Goal: Transaction & Acquisition: Purchase product/service

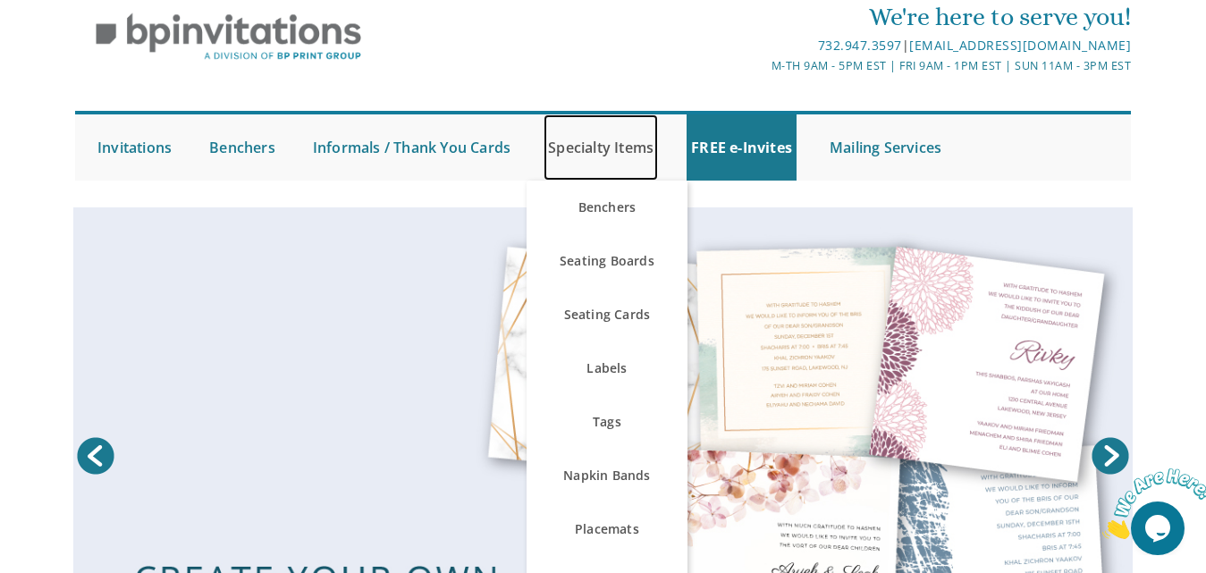
click at [589, 153] on link "Specialty Items" at bounding box center [600, 147] width 114 height 66
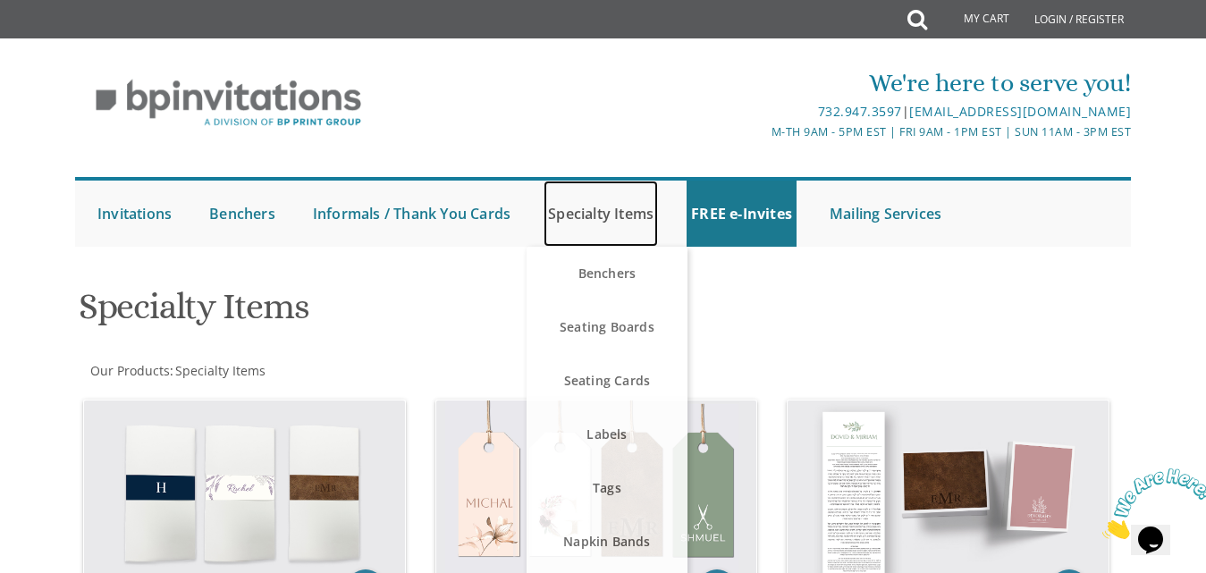
click at [591, 215] on link "Specialty Items" at bounding box center [600, 214] width 114 height 66
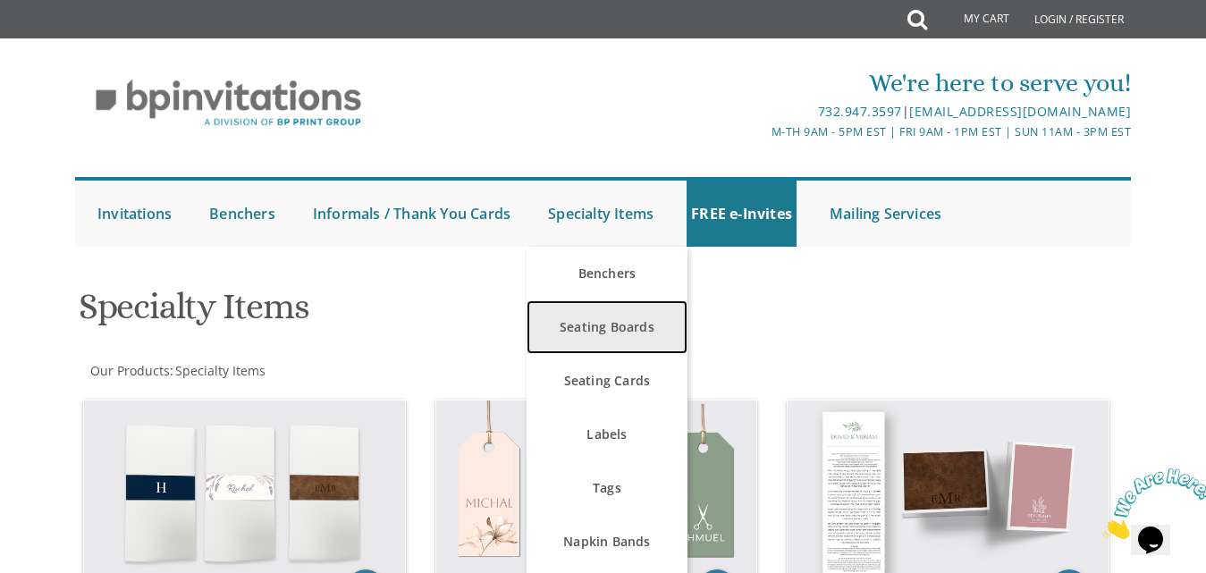
click at [603, 323] on link "Seating Boards" at bounding box center [606, 327] width 161 height 54
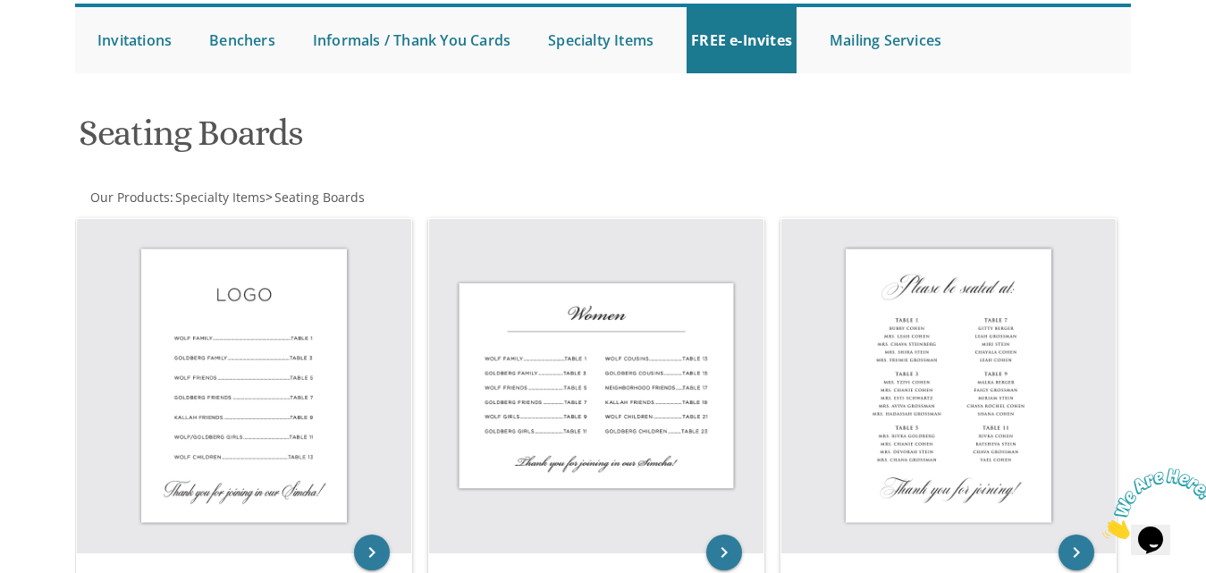
scroll to position [181, 0]
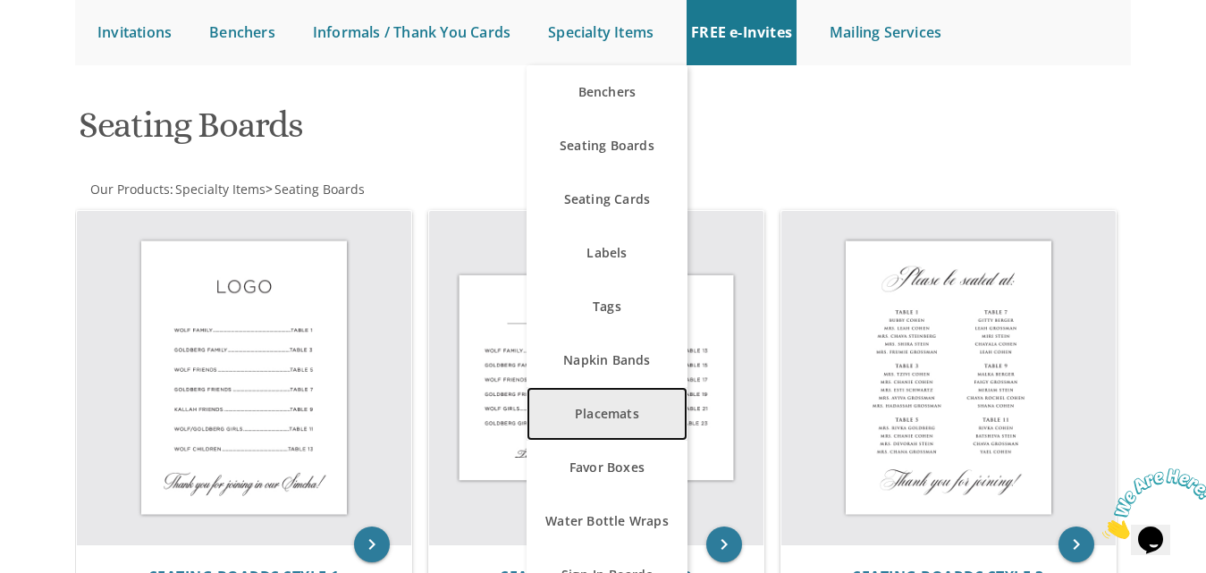
click at [606, 404] on link "Placemats" at bounding box center [606, 414] width 161 height 54
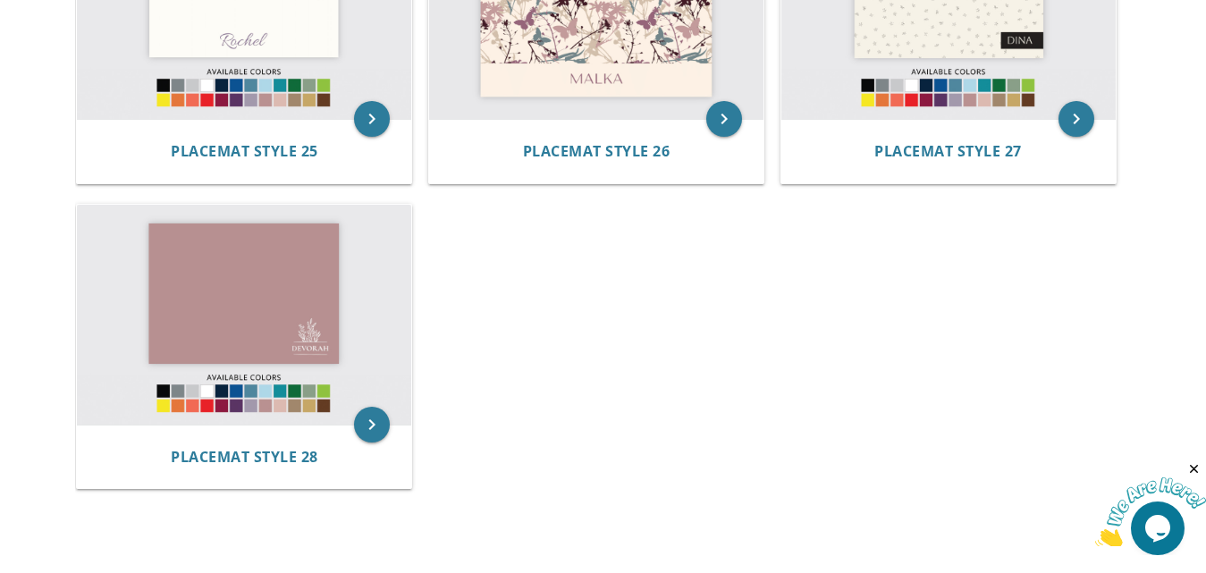
scroll to position [2873, 0]
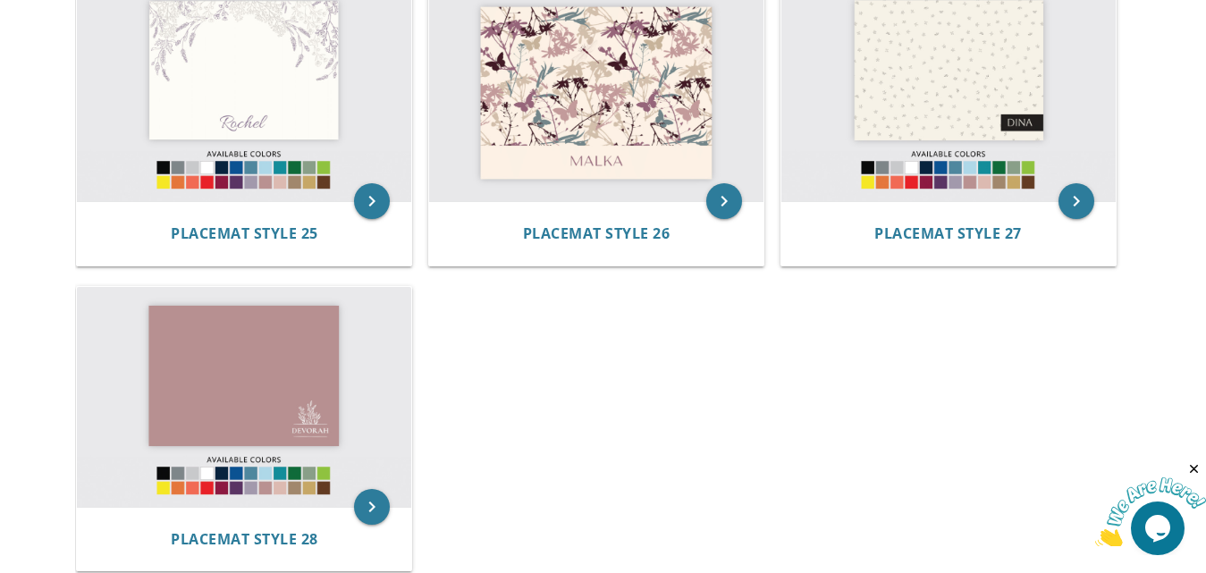
drag, startPoint x: 1220, startPoint y: 69, endPoint x: 103, endPoint y: 15, distance: 1118.6
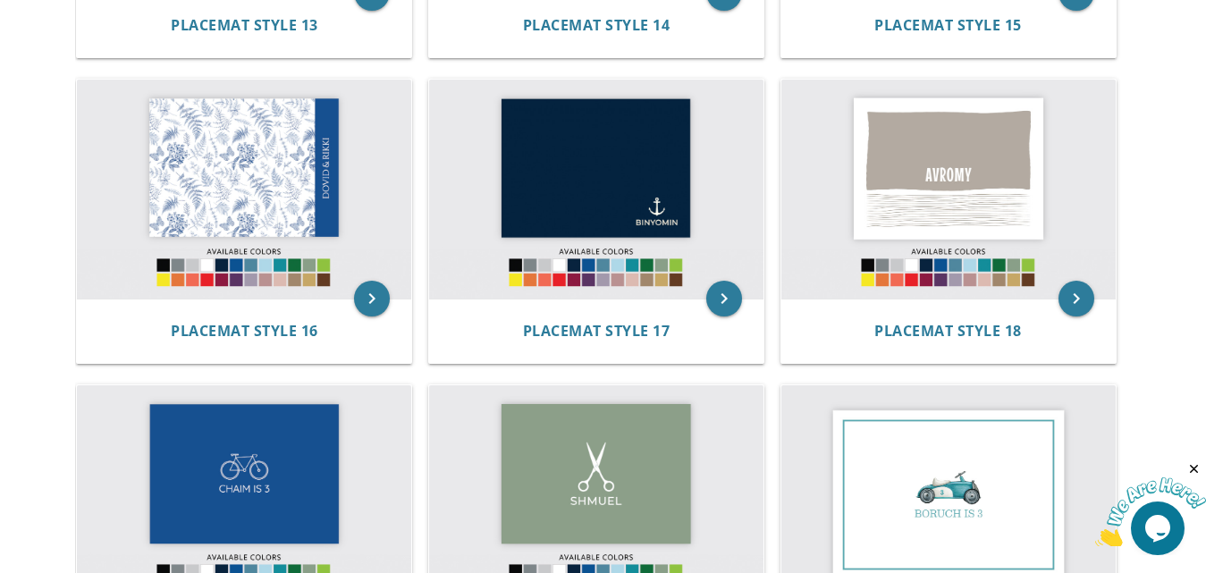
scroll to position [1833, 0]
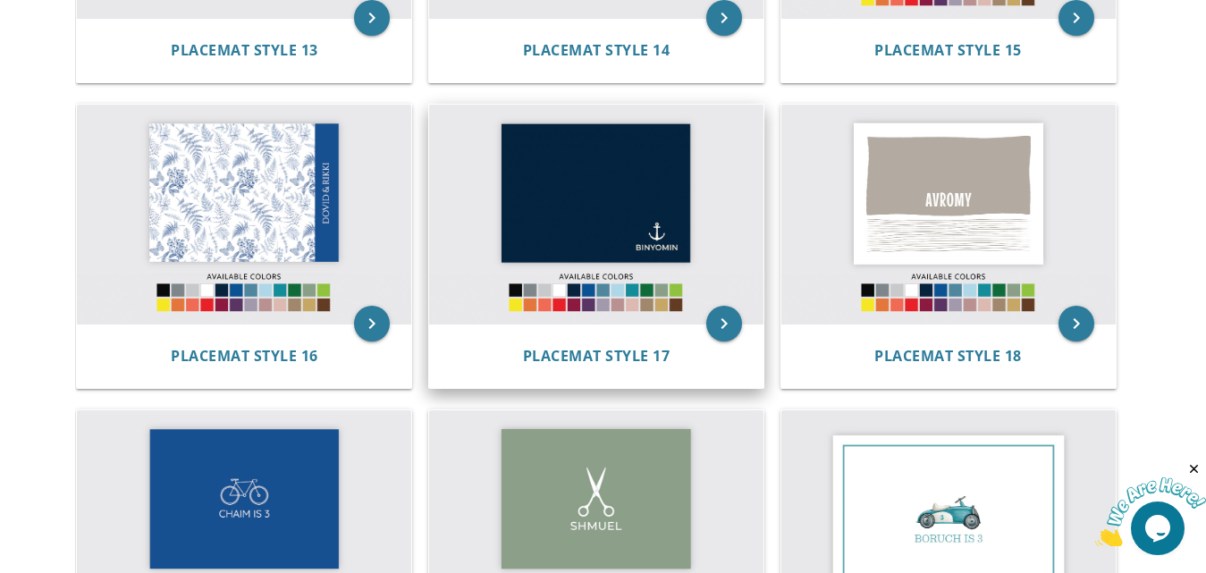
click at [543, 216] on img at bounding box center [596, 215] width 334 height 220
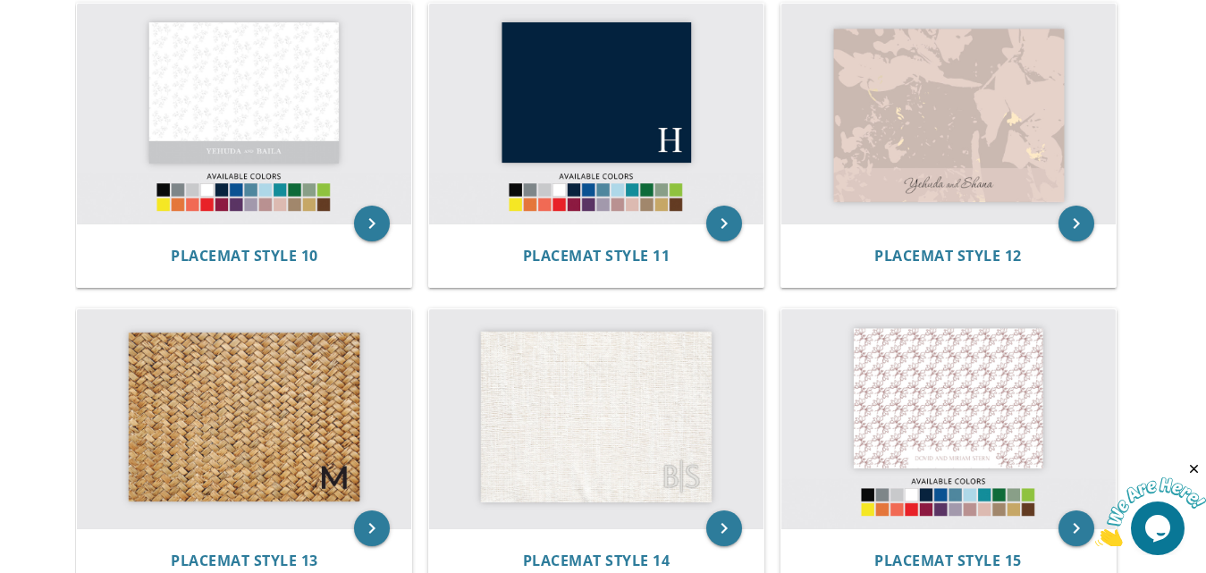
scroll to position [1304, 0]
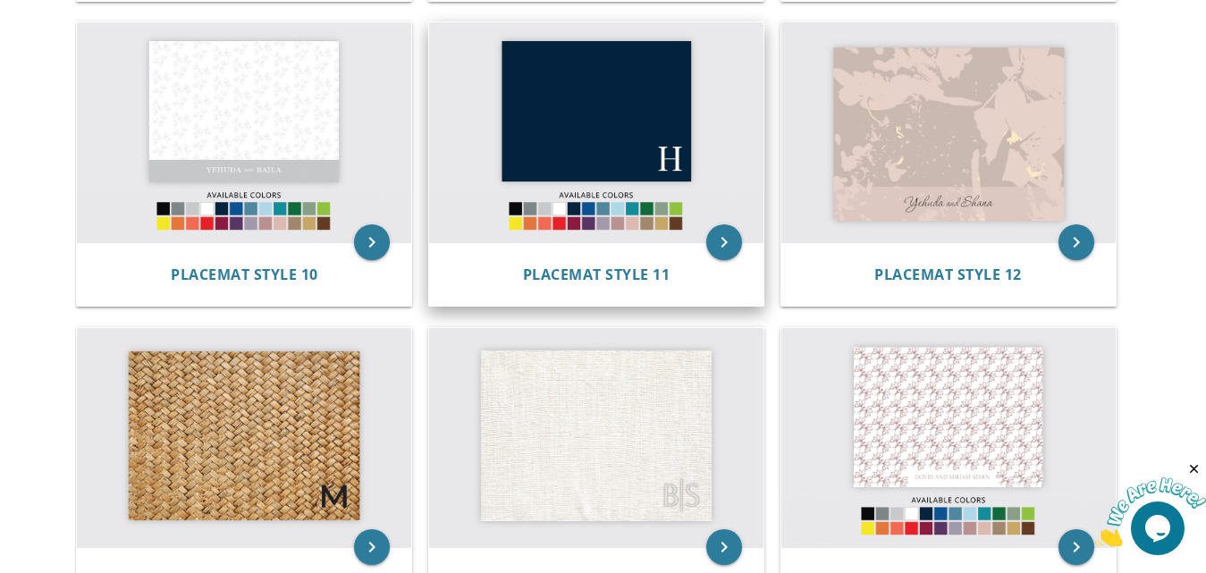
click at [632, 142] on img at bounding box center [596, 132] width 334 height 220
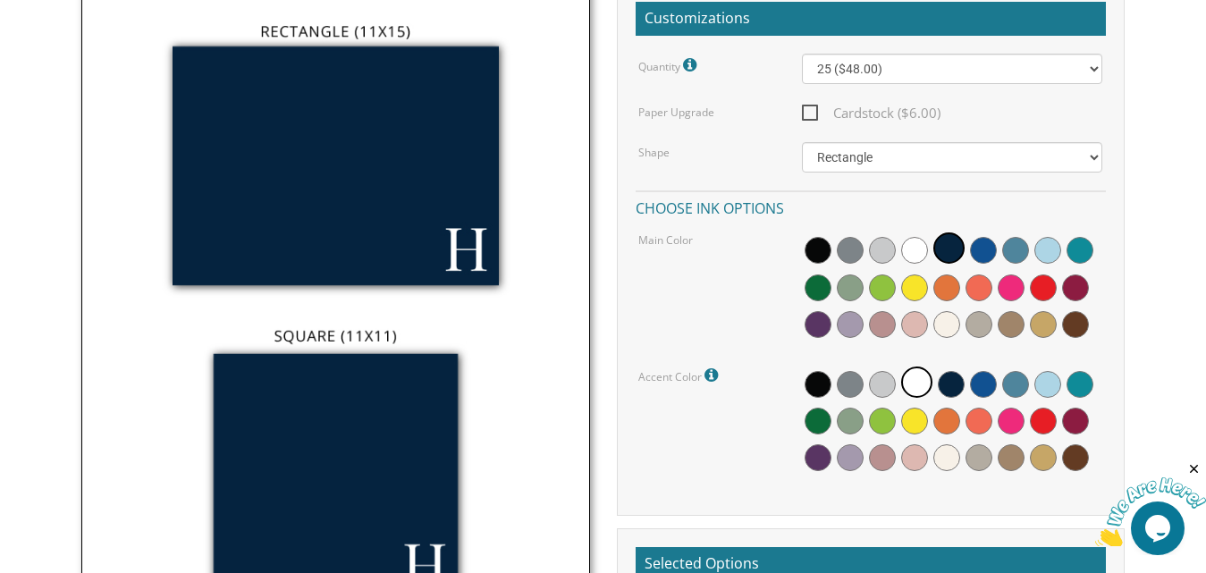
scroll to position [495, 0]
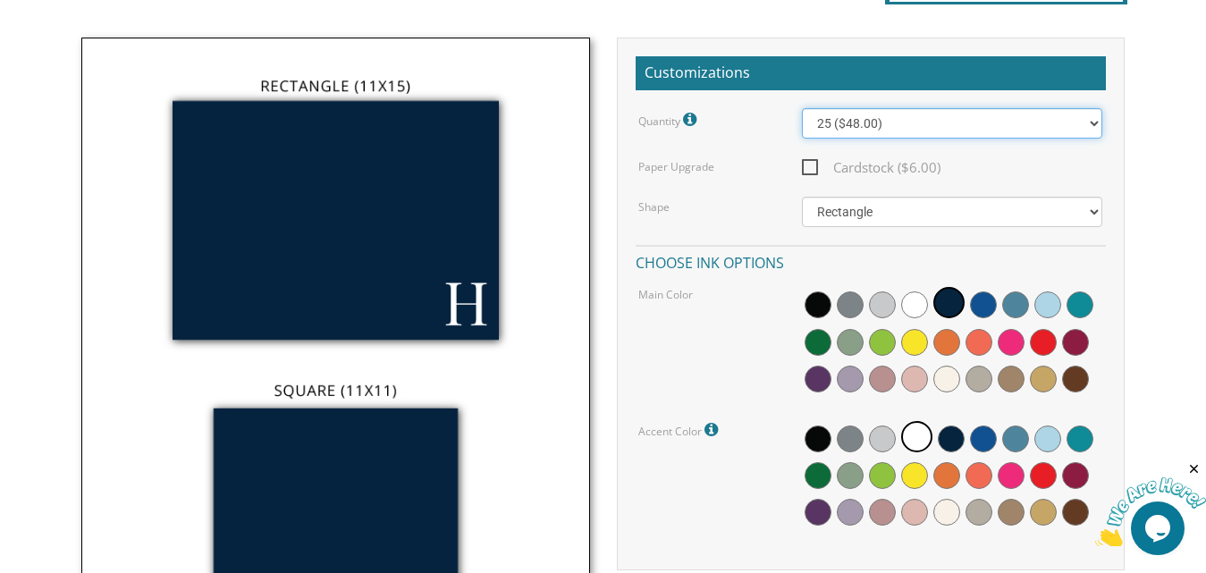
click at [1091, 125] on select "25 ($48.00) 30 ($53.00) 35 ($58.00) 40 ($63.00) 45 ($68.00) 50 ($73.00) 55 ($78…" at bounding box center [952, 123] width 300 height 30
click at [802, 108] on select "25 ($48.00) 30 ($53.00) 35 ($58.00) 40 ($63.00) 45 ($68.00) 50 ($73.00) 55 ($78…" at bounding box center [952, 123] width 300 height 30
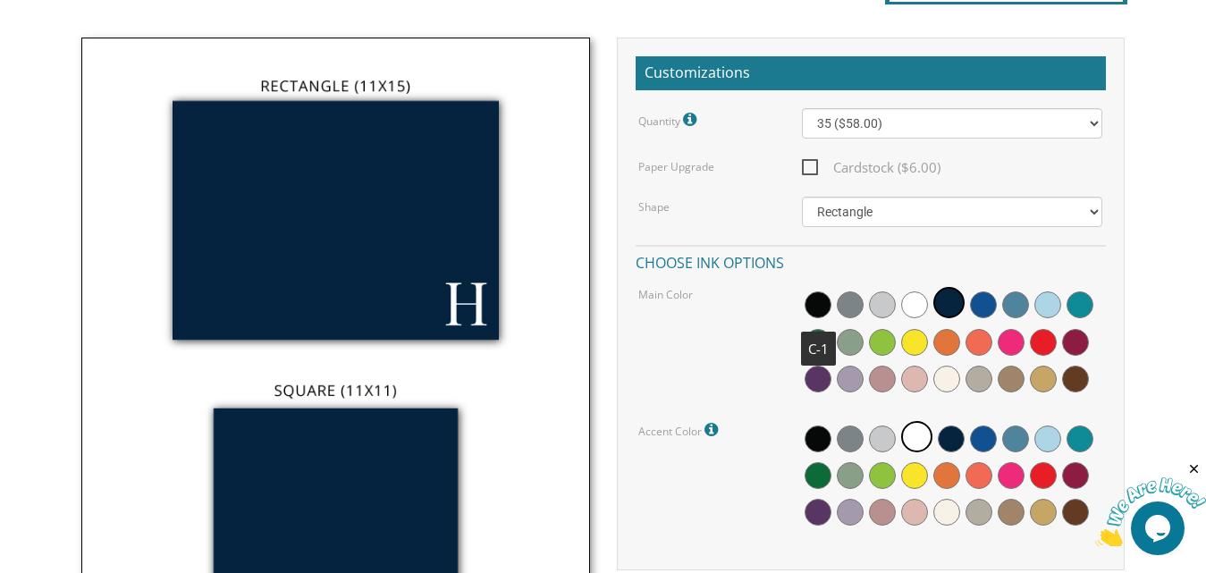
click at [814, 299] on span at bounding box center [817, 304] width 27 height 27
click at [924, 309] on span at bounding box center [918, 304] width 27 height 27
click at [821, 429] on span at bounding box center [817, 438] width 27 height 27
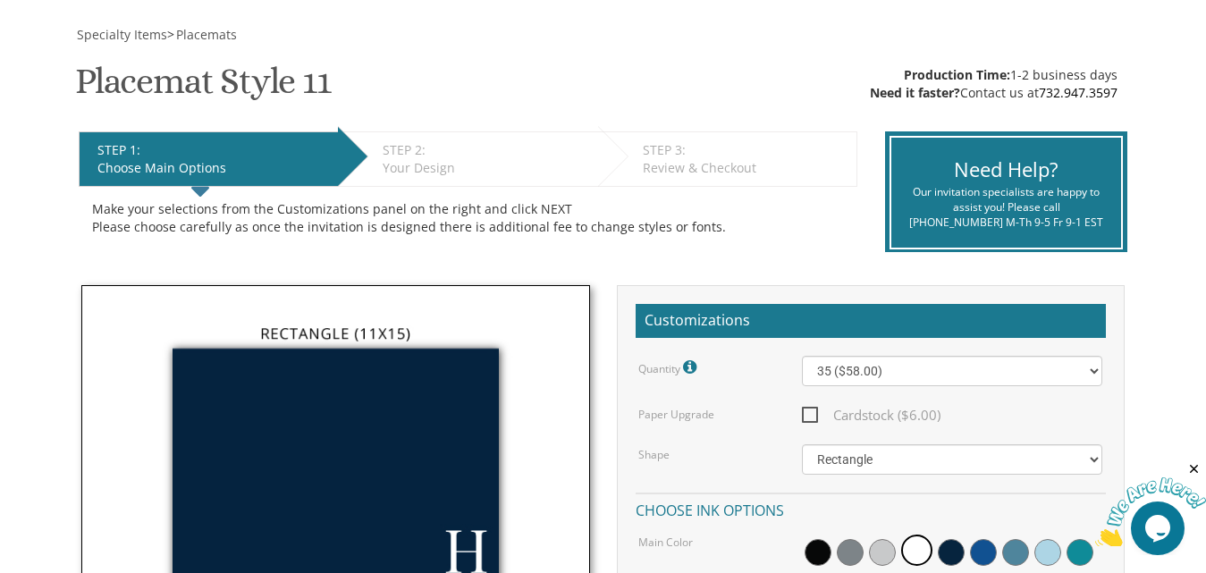
scroll to position [241, 0]
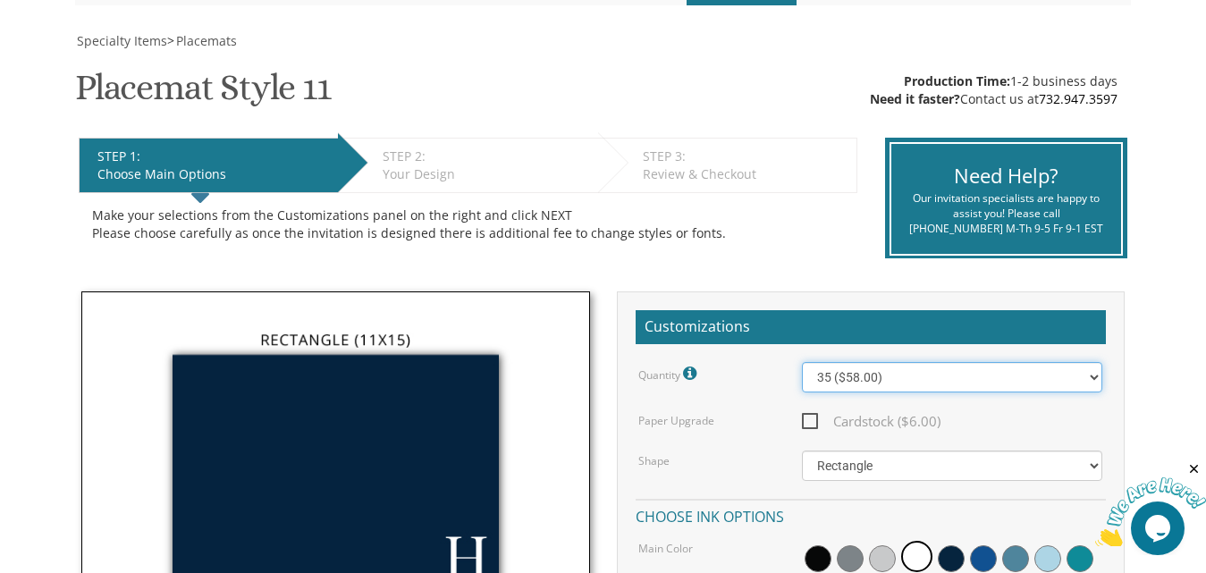
click at [1089, 380] on select "25 ($48.00) 30 ($53.00) 35 ($58.00) 40 ($63.00) 45 ($68.00) 50 ($73.00) 55 ($78…" at bounding box center [952, 377] width 300 height 30
select select "40"
click at [802, 362] on select "25 ($48.00) 30 ($53.00) 35 ($58.00) 40 ($63.00) 45 ($68.00) 50 ($73.00) 55 ($78…" at bounding box center [952, 377] width 300 height 30
